Goal: Information Seeking & Learning: Learn about a topic

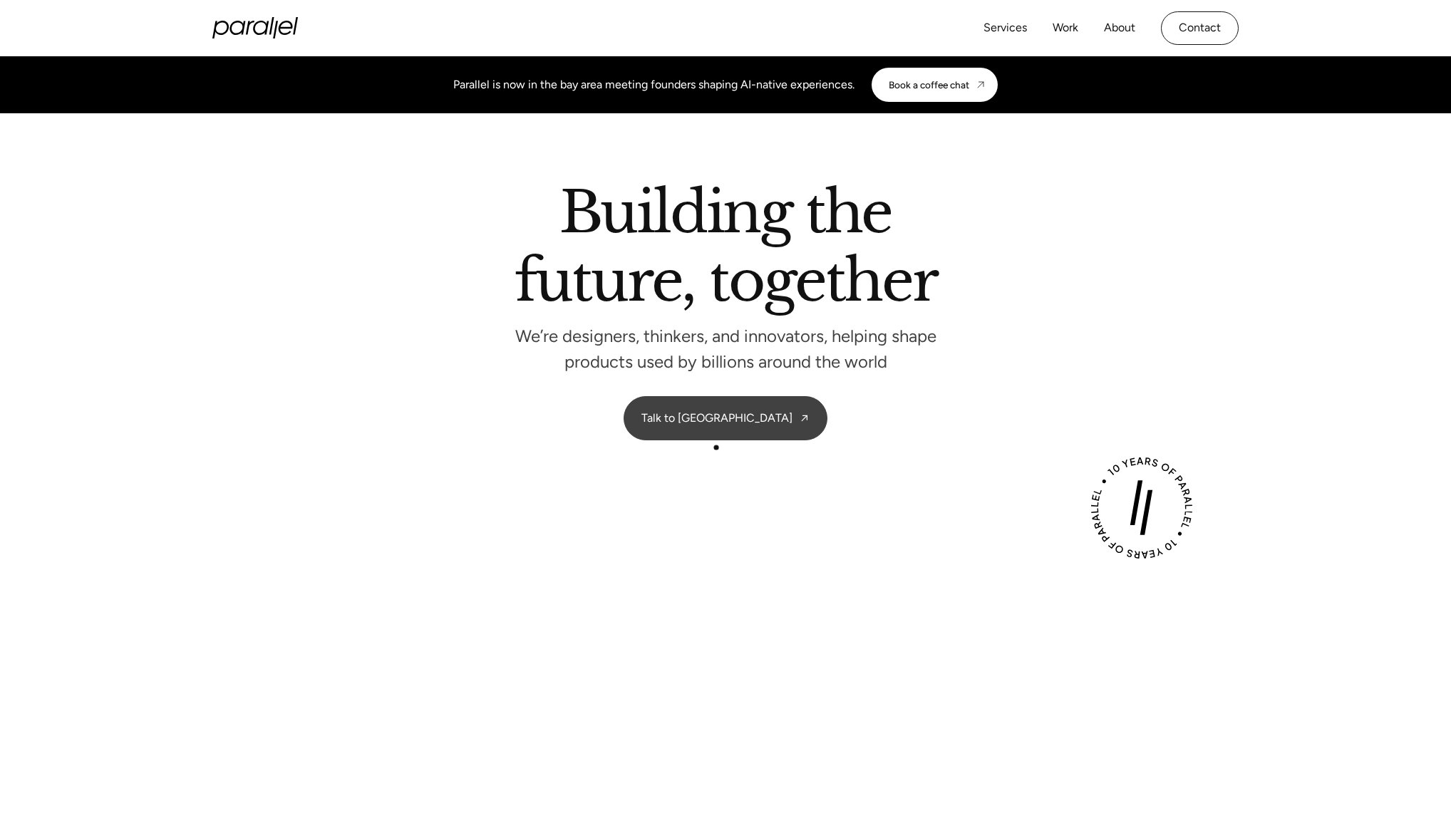
click at [726, 421] on link "Talk to [GEOGRAPHIC_DATA]" at bounding box center [725, 418] width 202 height 43
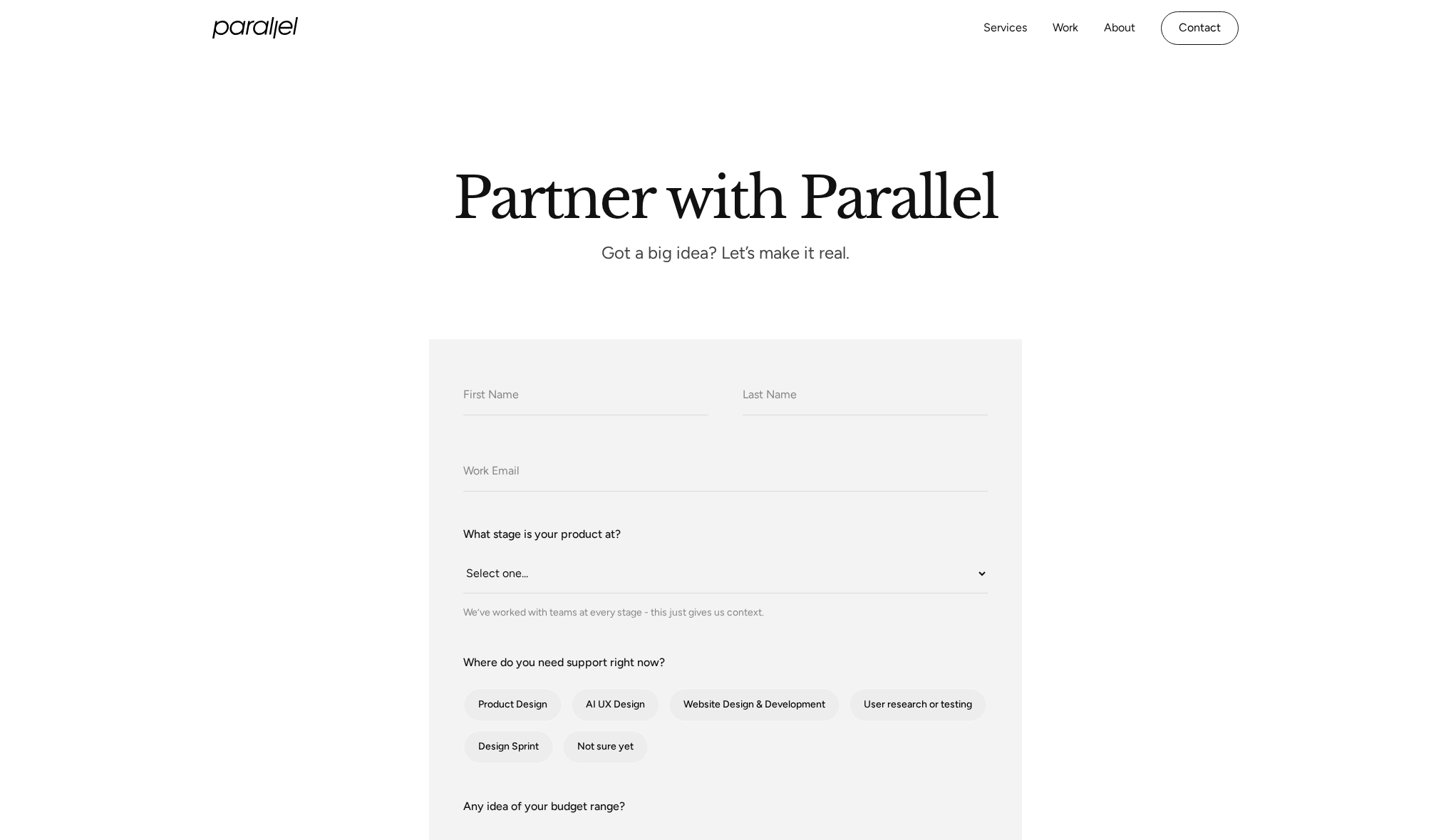
click at [255, 18] on icon "home" at bounding box center [255, 27] width 85 height 22
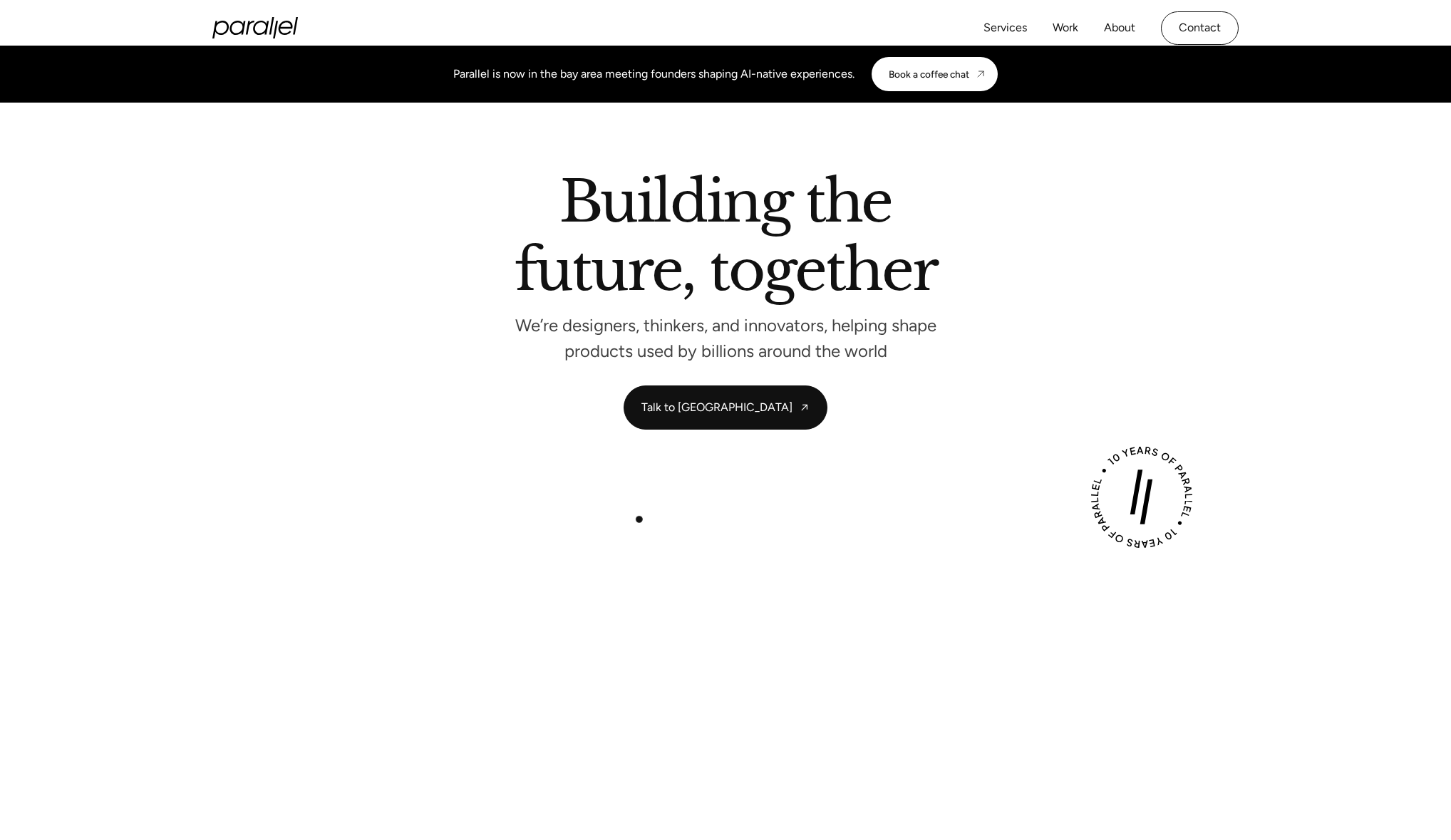
scroll to position [15, 0]
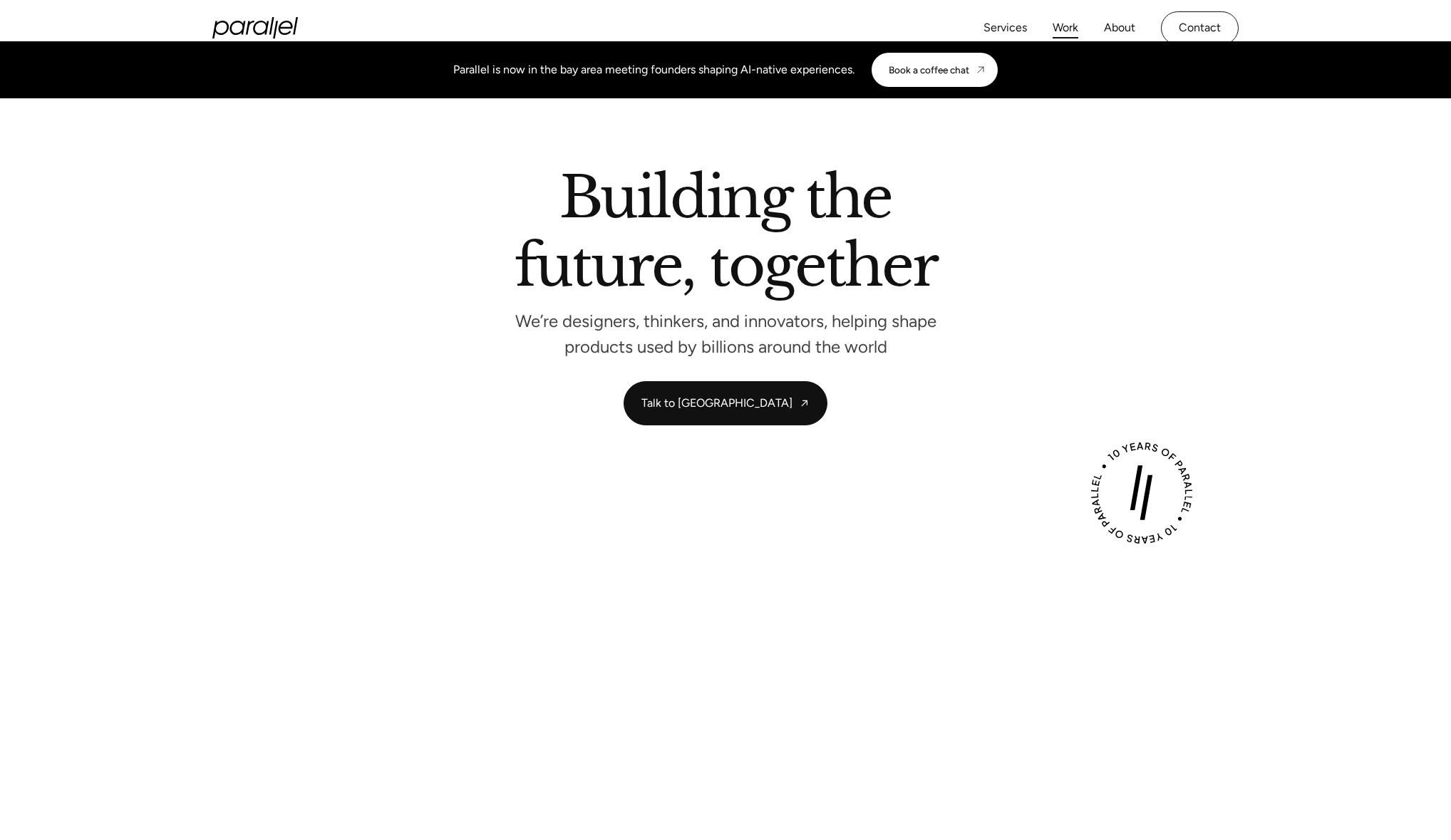
click at [1075, 29] on link "Work" at bounding box center [1065, 28] width 26 height 21
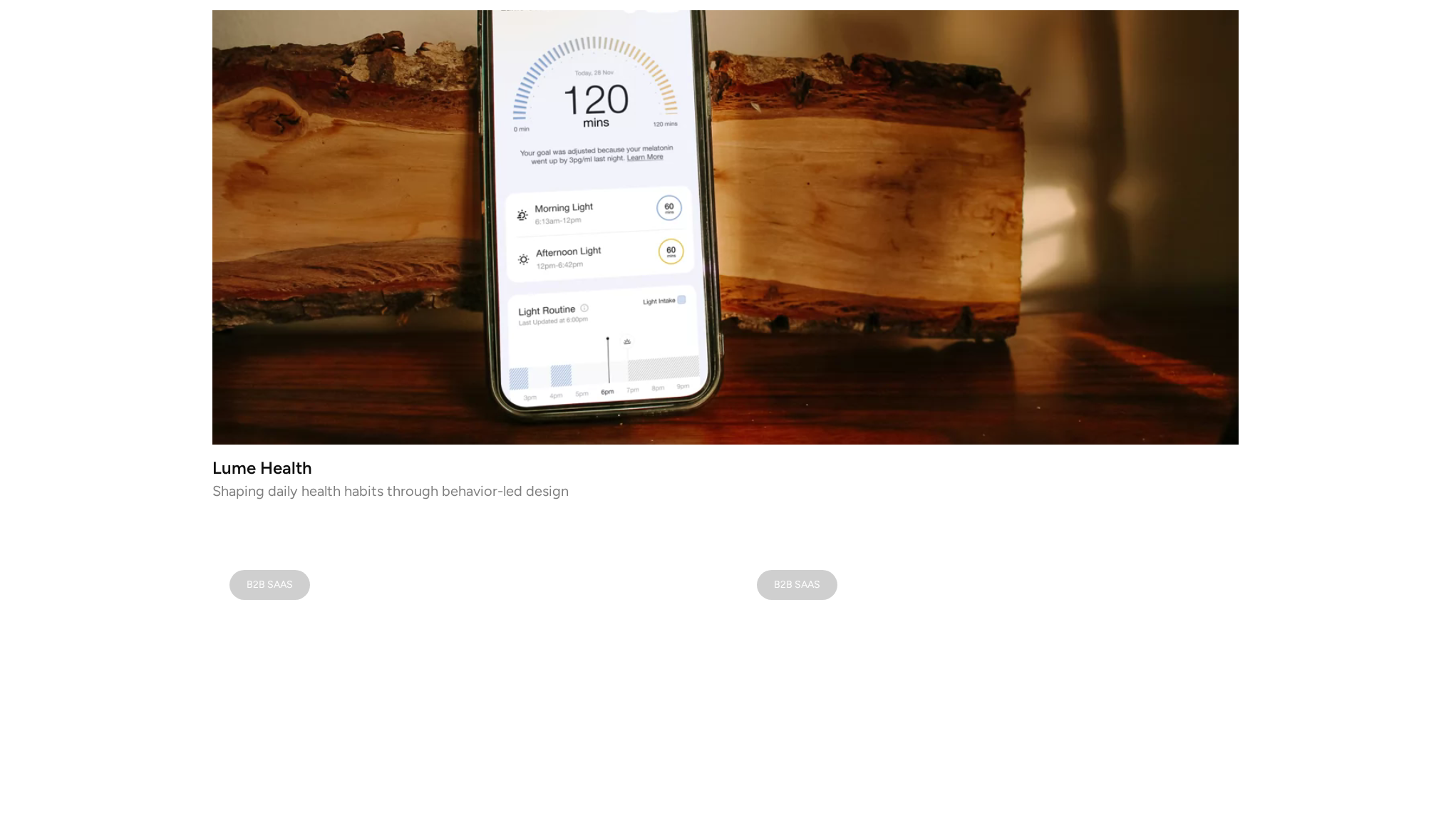
scroll to position [759, 0]
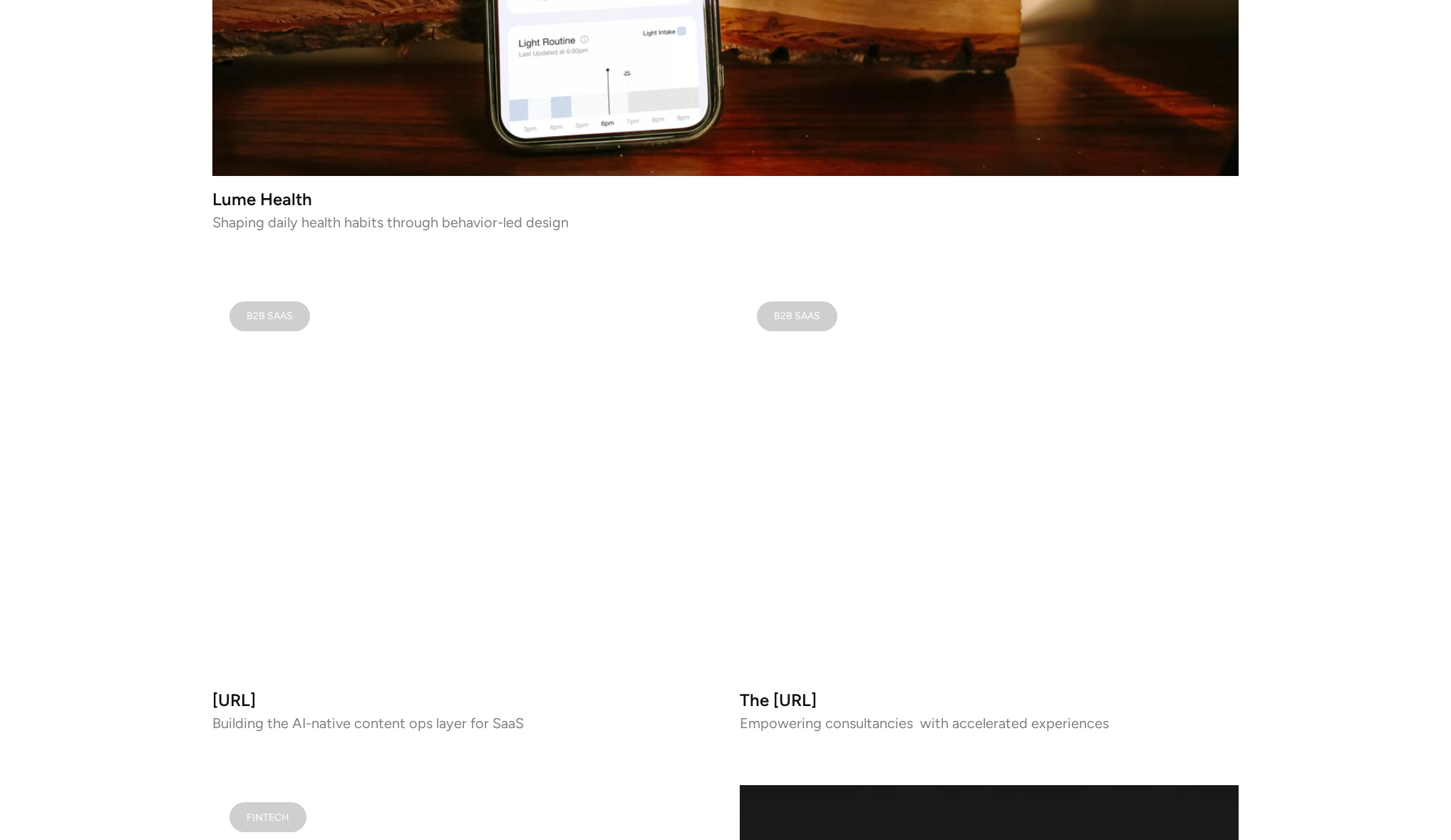
click at [620, 478] on video at bounding box center [462, 481] width 499 height 393
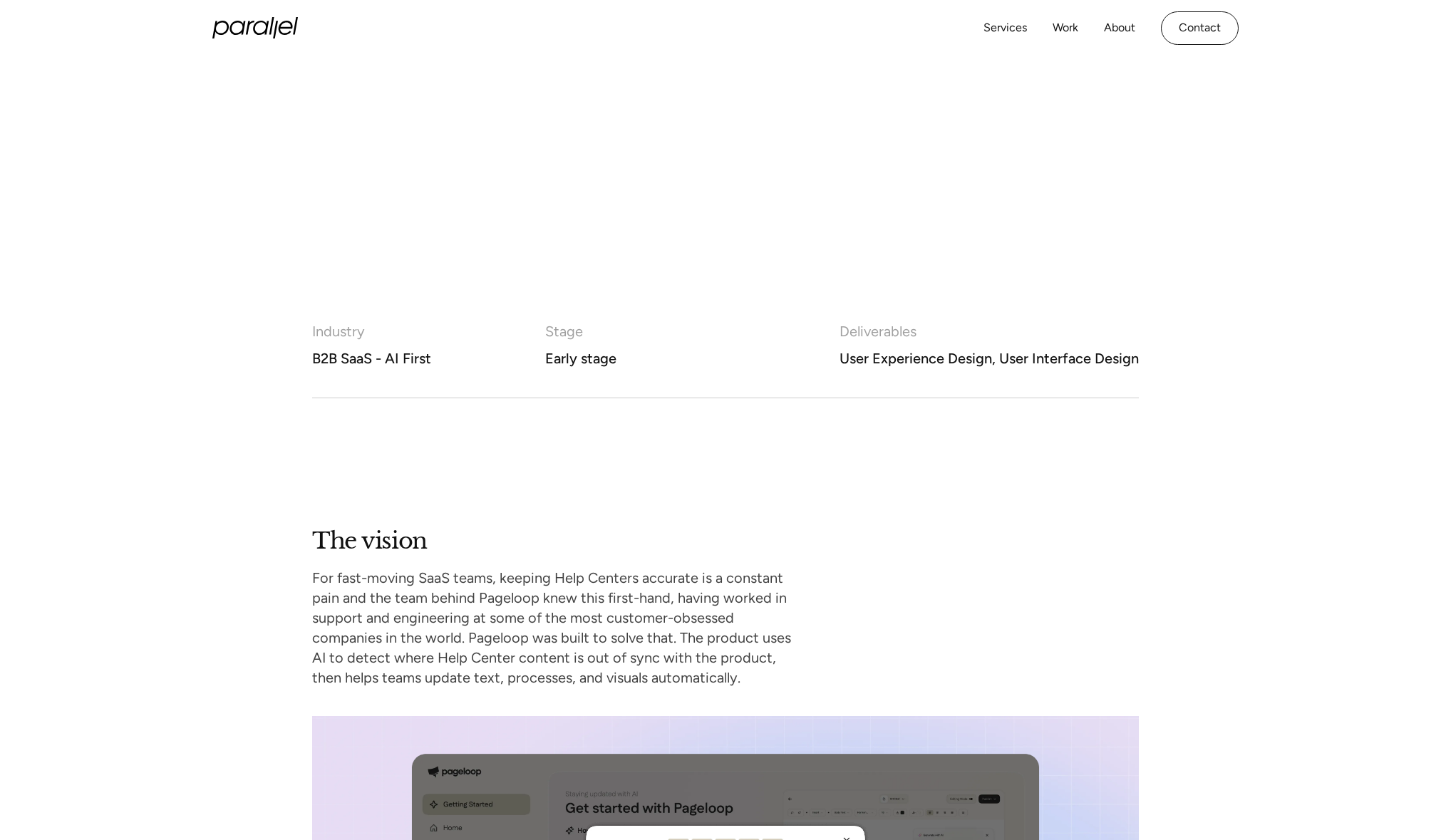
scroll to position [276, 0]
